Goal: Book appointment/travel/reservation

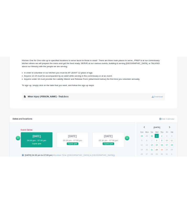
scroll to position [283, 0]
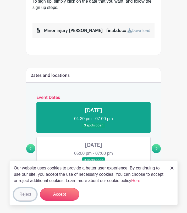
click at [24, 194] on button "Reject" at bounding box center [25, 194] width 23 height 13
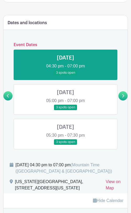
scroll to position [338, 0]
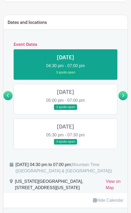
click at [66, 110] on link at bounding box center [66, 110] width 0 height 0
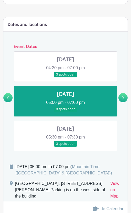
scroll to position [332, 0]
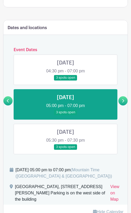
click at [66, 150] on link at bounding box center [66, 150] width 0 height 0
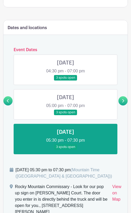
scroll to position [351, 0]
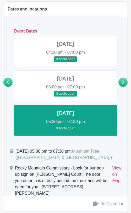
click at [123, 80] on icon at bounding box center [123, 82] width 2 height 4
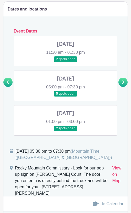
click at [66, 62] on link at bounding box center [66, 62] width 0 height 0
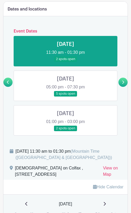
click at [66, 96] on link at bounding box center [66, 96] width 0 height 0
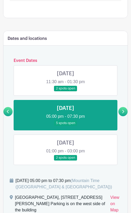
scroll to position [344, 0]
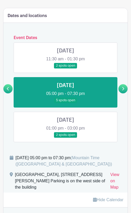
click at [66, 138] on link at bounding box center [66, 138] width 0 height 0
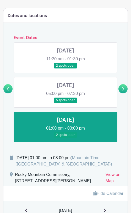
click at [122, 87] on icon at bounding box center [123, 89] width 2 height 4
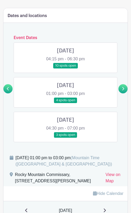
click at [66, 68] on link at bounding box center [66, 68] width 0 height 0
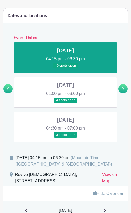
click at [9, 87] on icon at bounding box center [8, 89] width 2 height 4
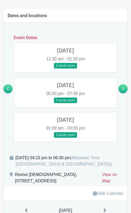
click at [127, 85] on link at bounding box center [122, 88] width 9 height 9
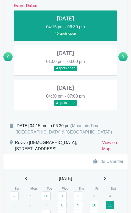
scroll to position [359, 0]
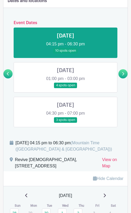
drag, startPoint x: 71, startPoint y: 161, endPoint x: 15, endPoint y: 154, distance: 56.3
click at [15, 156] on div "Revive Church, 8270 West 80th Avenue, Arvada, CO, USA" at bounding box center [56, 163] width 83 height 15
copy div "Revive Church, 8270 West 80th Avenue, Arvada, CO, USA"
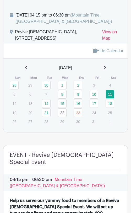
scroll to position [539, 0]
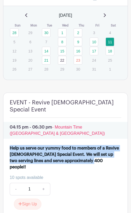
drag, startPoint x: 89, startPoint y: 143, endPoint x: 9, endPoint y: 130, distance: 80.9
click at [9, 143] on div "Help us serve our yummy food to members of a Revive Church Special Event. We wi…" at bounding box center [65, 179] width 124 height 73
copy div "Help us serve our yummy food to members of a Revive Church Special Event. We wi…"
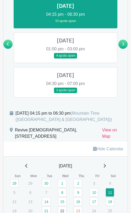
scroll to position [379, 0]
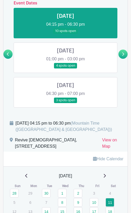
click at [66, 68] on link at bounding box center [66, 68] width 0 height 0
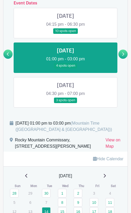
click at [66, 103] on link at bounding box center [66, 103] width 0 height 0
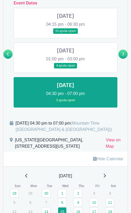
click at [121, 50] on link at bounding box center [122, 54] width 9 height 9
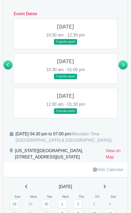
scroll to position [366, 0]
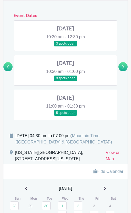
click at [66, 46] on link at bounding box center [66, 46] width 0 height 0
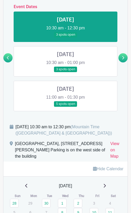
scroll to position [373, 0]
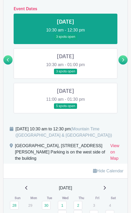
click at [66, 74] on link at bounding box center [66, 74] width 0 height 0
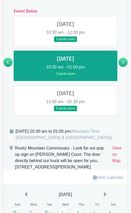
scroll to position [370, 0]
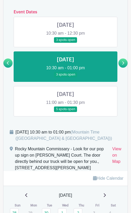
click at [66, 112] on link at bounding box center [66, 112] width 0 height 0
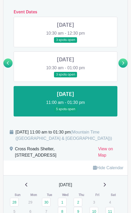
click at [121, 58] on link at bounding box center [122, 62] width 9 height 9
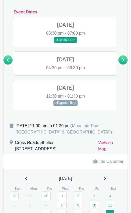
scroll to position [362, 0]
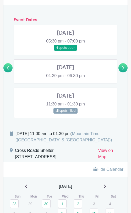
click at [66, 51] on link at bounding box center [66, 51] width 0 height 0
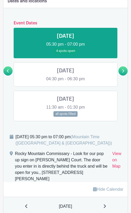
scroll to position [357, 0]
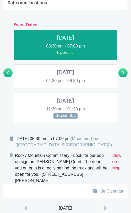
click at [66, 84] on link at bounding box center [66, 84] width 0 height 0
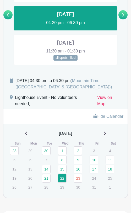
scroll to position [417, 0]
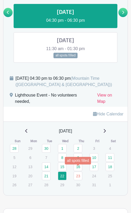
click at [78, 172] on link "23" at bounding box center [78, 175] width 9 height 9
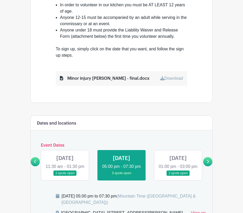
scroll to position [260, 0]
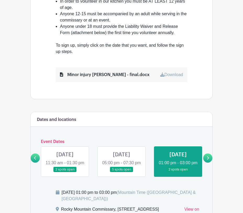
scroll to position [279, 0]
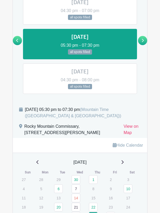
scroll to position [432, 0]
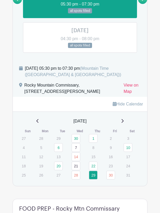
click at [121, 122] on div "[DATE]" at bounding box center [80, 121] width 122 height 6
click at [125, 122] on div "[DATE]" at bounding box center [80, 121] width 122 height 6
click at [122, 122] on icon at bounding box center [122, 121] width 3 height 4
click at [124, 122] on icon at bounding box center [122, 121] width 3 height 4
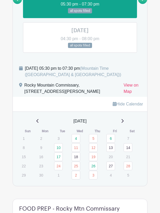
click at [124, 122] on icon at bounding box center [122, 121] width 3 height 4
click at [124, 122] on icon at bounding box center [123, 121] width 2 height 4
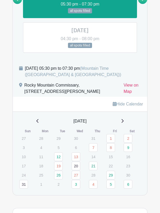
click at [123, 122] on icon at bounding box center [122, 121] width 3 height 4
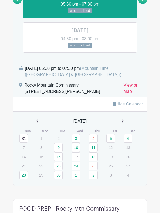
click at [124, 121] on icon at bounding box center [122, 121] width 3 height 4
